Goal: Information Seeking & Learning: Learn about a topic

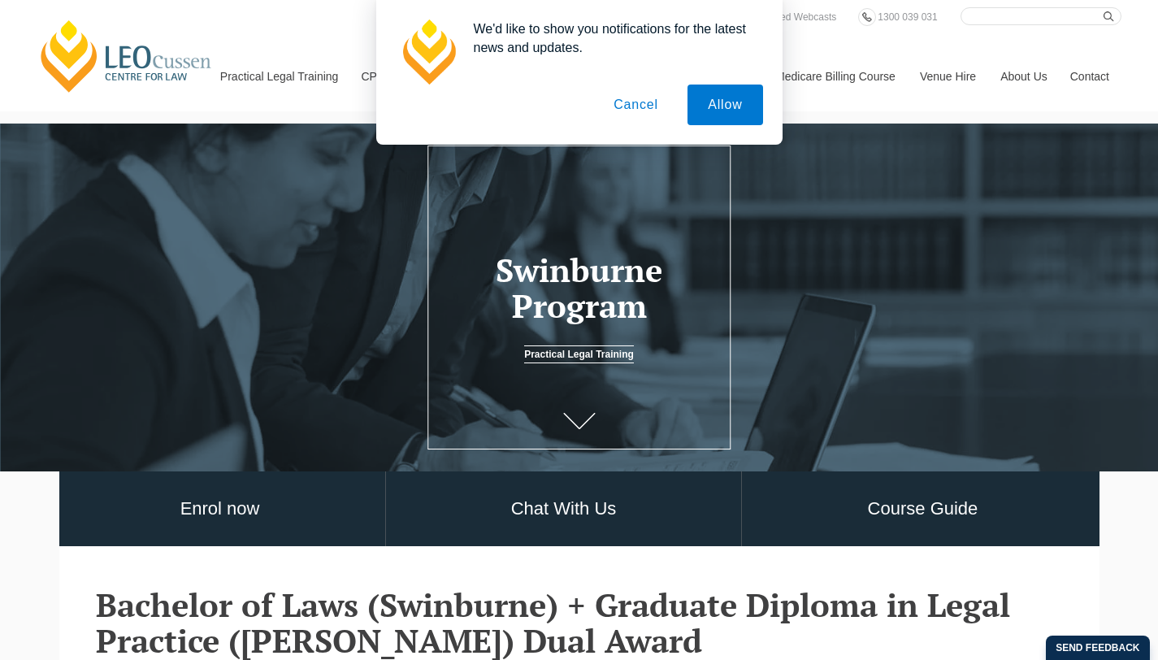
click at [644, 98] on button "Cancel" at bounding box center [635, 104] width 85 height 41
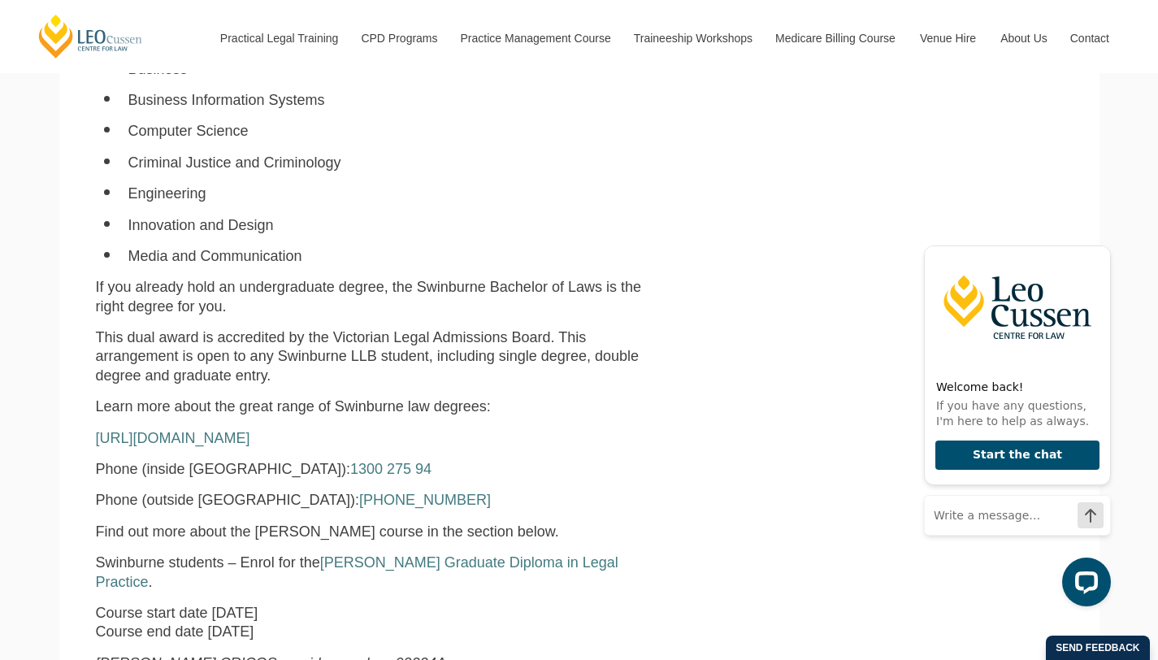
scroll to position [955, 0]
click at [580, 553] on link "[PERSON_NAME] Graduate Diploma in Legal Practice" at bounding box center [357, 570] width 522 height 35
